Goal: Book appointment/travel/reservation

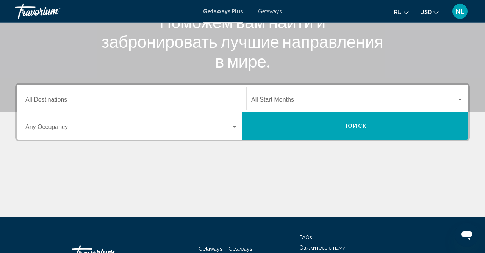
scroll to position [118, 0]
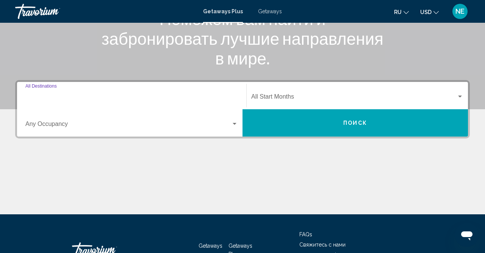
click at [60, 99] on input "Destination All Destinations" at bounding box center [131, 98] width 213 height 7
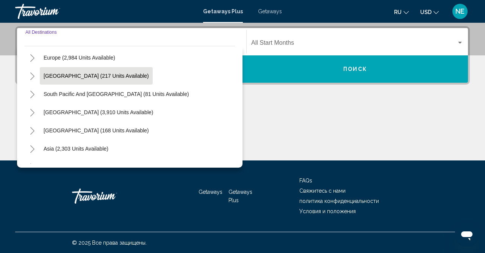
scroll to position [79, 0]
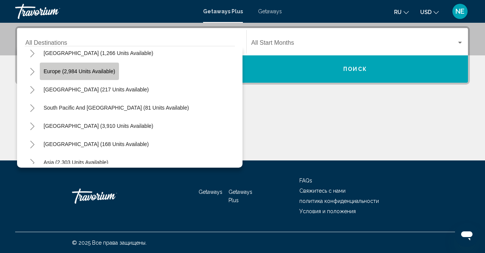
click at [76, 74] on span "Europe (2,984 units available)" at bounding box center [80, 71] width 72 height 6
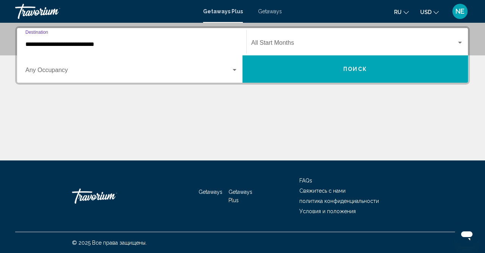
click at [103, 47] on input "**********" at bounding box center [131, 44] width 213 height 7
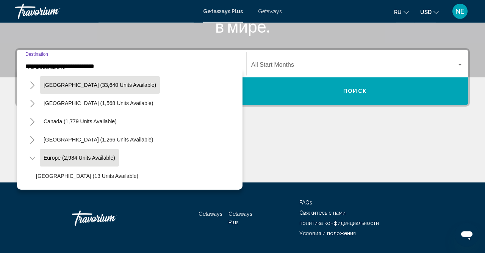
scroll to position [0, 0]
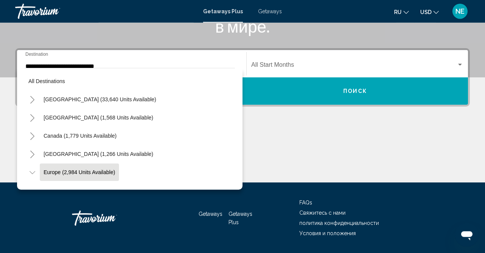
click at [129, 61] on div "**********" at bounding box center [131, 64] width 213 height 24
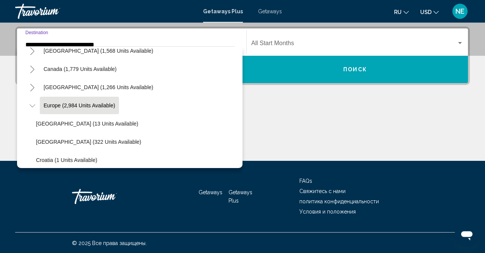
scroll to position [172, 0]
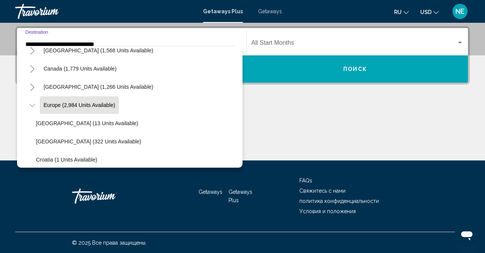
click at [275, 125] on div "Main content" at bounding box center [242, 132] width 455 height 57
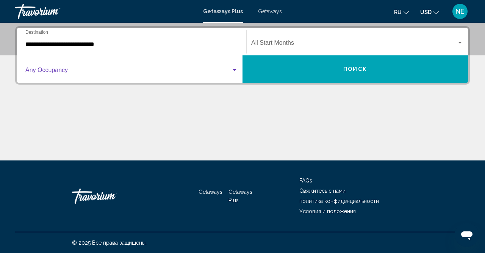
click at [234, 71] on div "Search widget" at bounding box center [234, 70] width 7 height 6
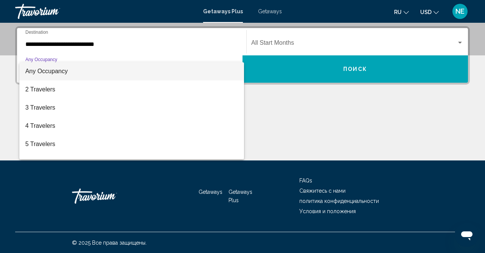
click at [123, 41] on div at bounding box center [242, 126] width 485 height 253
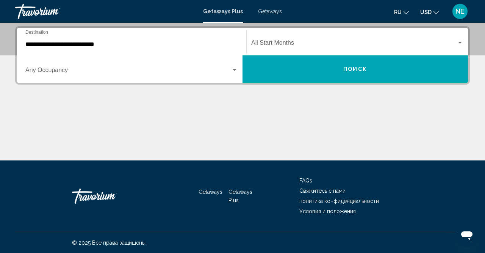
click at [90, 44] on input "**********" at bounding box center [131, 44] width 213 height 7
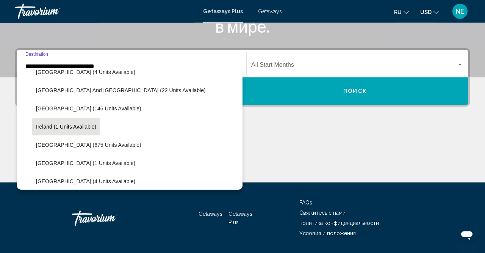
scroll to position [221, 0]
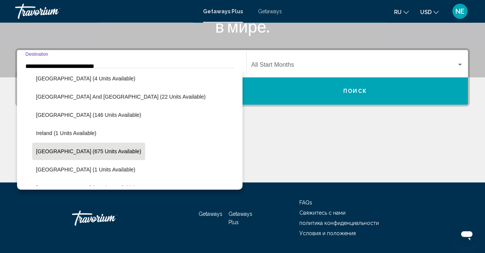
click at [57, 154] on span "[GEOGRAPHIC_DATA] (675 units available)" at bounding box center [88, 151] width 105 height 6
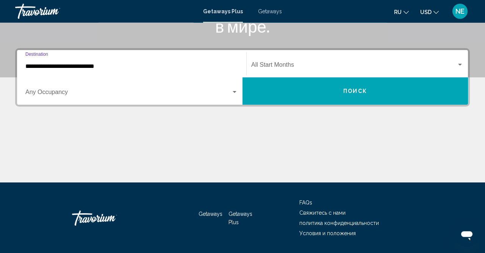
type input "**********"
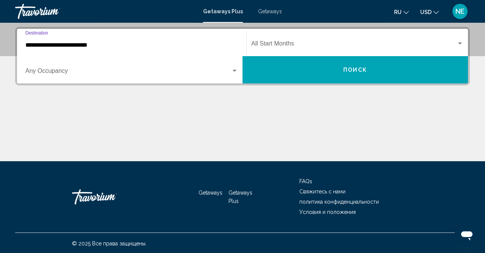
scroll to position [172, 0]
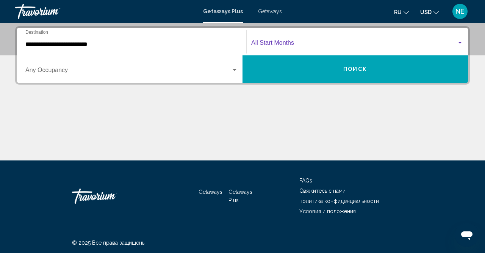
click at [461, 43] on div "Search widget" at bounding box center [461, 43] width 4 height 2
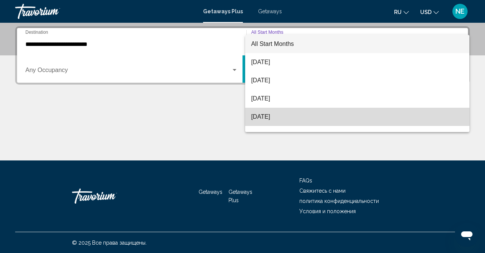
click at [265, 122] on span "[DATE]" at bounding box center [357, 117] width 213 height 18
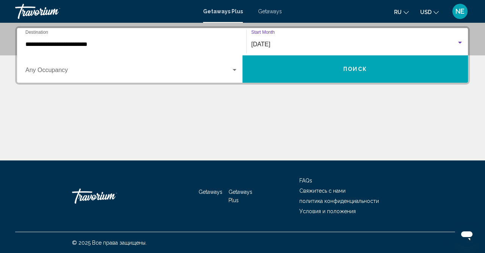
click at [355, 71] on span "Поиск" at bounding box center [356, 69] width 24 height 6
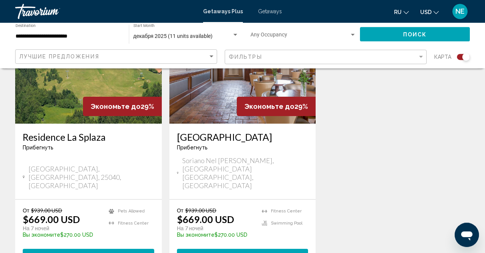
scroll to position [355, 0]
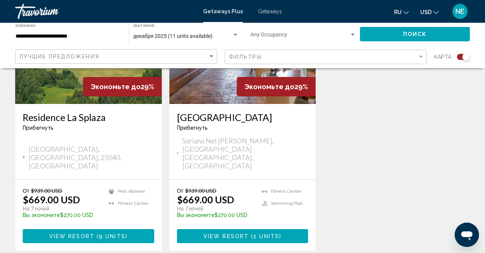
click at [247, 233] on span "View Resort" at bounding box center [226, 236] width 45 height 6
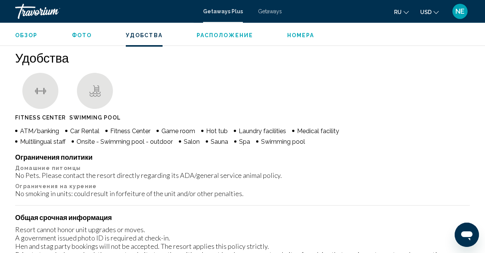
scroll to position [667, 0]
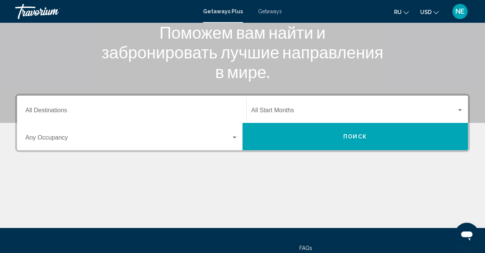
scroll to position [118, 0]
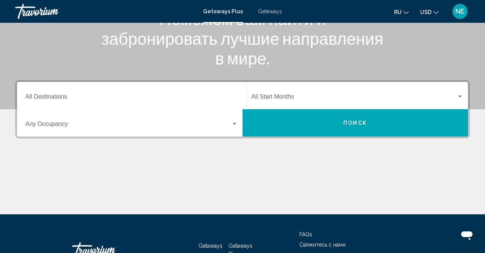
click at [87, 98] on input "Destination All Destinations" at bounding box center [131, 98] width 213 height 7
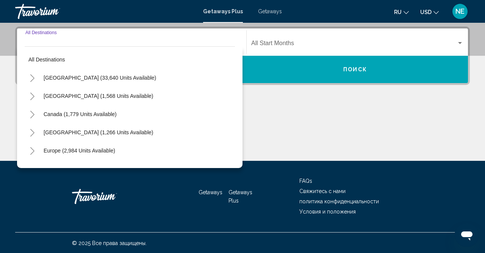
scroll to position [172, 0]
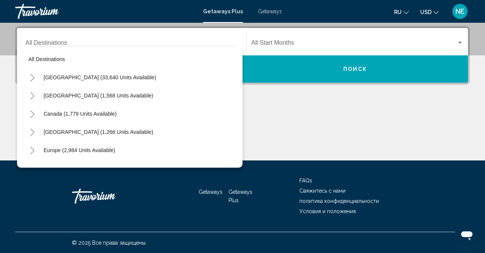
click at [274, 13] on span "Getaways" at bounding box center [270, 11] width 24 height 6
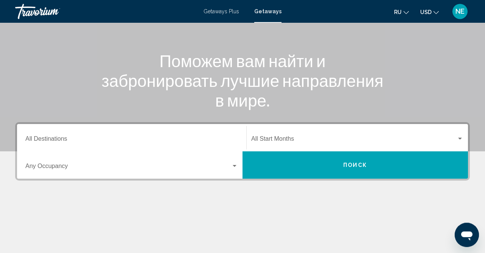
scroll to position [79, 0]
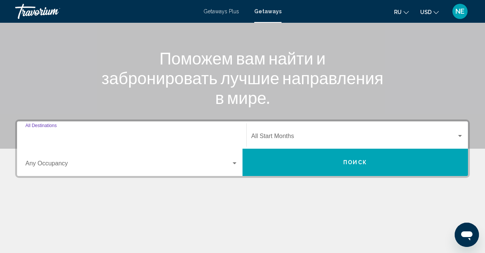
click at [67, 134] on input "Destination All Destinations" at bounding box center [131, 137] width 213 height 7
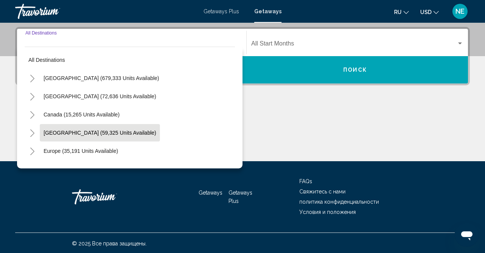
scroll to position [172, 0]
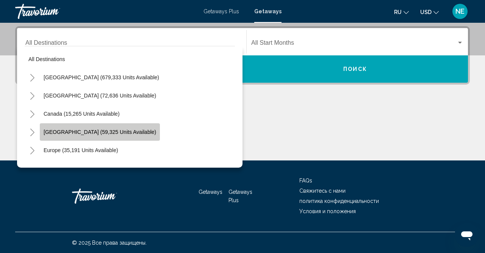
click at [54, 134] on span "Caribbean & Atlantic Islands (59,325 units available)" at bounding box center [100, 132] width 113 height 6
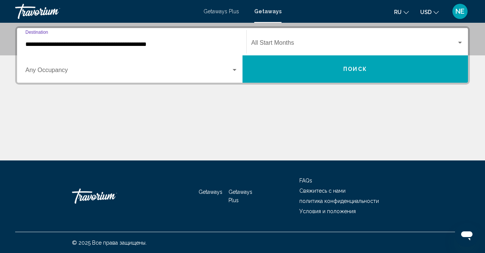
click at [66, 43] on input "**********" at bounding box center [131, 44] width 213 height 7
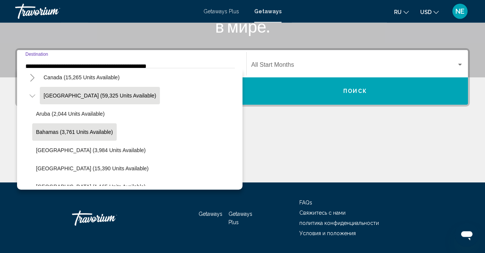
scroll to position [71, 0]
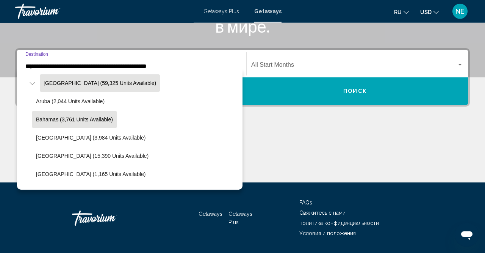
click at [56, 122] on button "Bahamas (3,761 units available)" at bounding box center [74, 119] width 85 height 17
type input "**********"
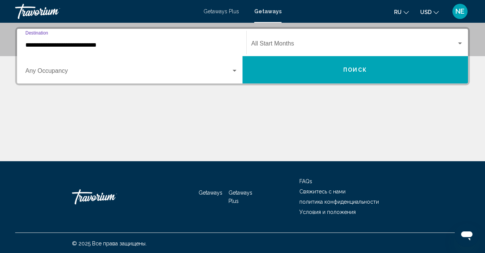
scroll to position [172, 0]
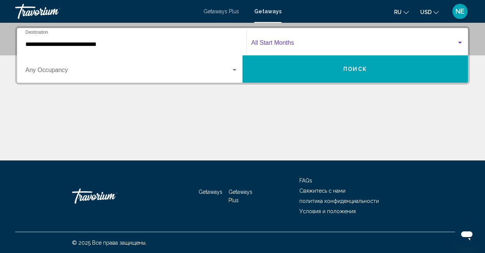
click at [462, 43] on div "Search widget" at bounding box center [461, 43] width 4 height 2
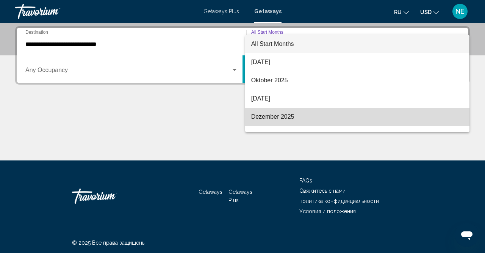
click at [300, 116] on span "[DATE]" at bounding box center [357, 117] width 213 height 18
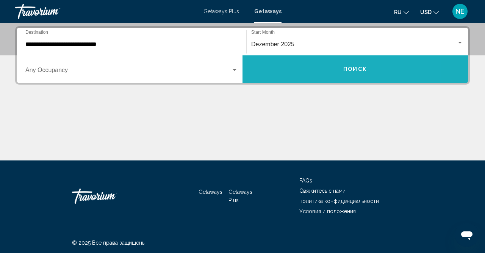
click at [311, 75] on button "Поиск" at bounding box center [356, 68] width 226 height 27
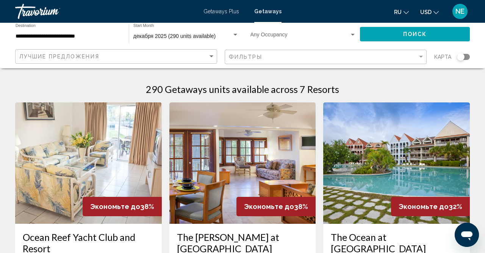
click at [386, 85] on div "290 Getaways units available across 7 Resorts" at bounding box center [242, 88] width 455 height 11
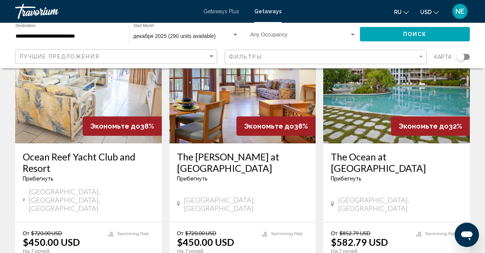
scroll to position [118, 0]
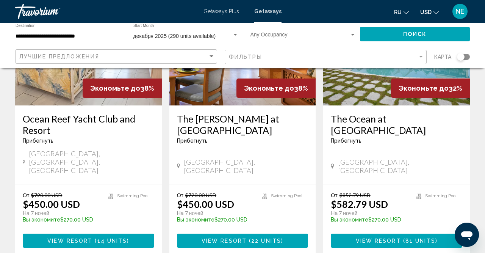
click at [242, 238] on span "View Resort" at bounding box center [224, 241] width 45 height 6
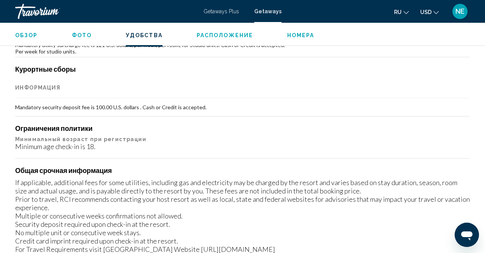
scroll to position [773, 0]
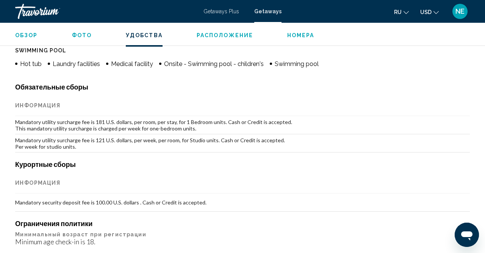
click at [221, 13] on span "Getaways Plus" at bounding box center [222, 11] width 36 height 6
